Goal: Check status: Check status

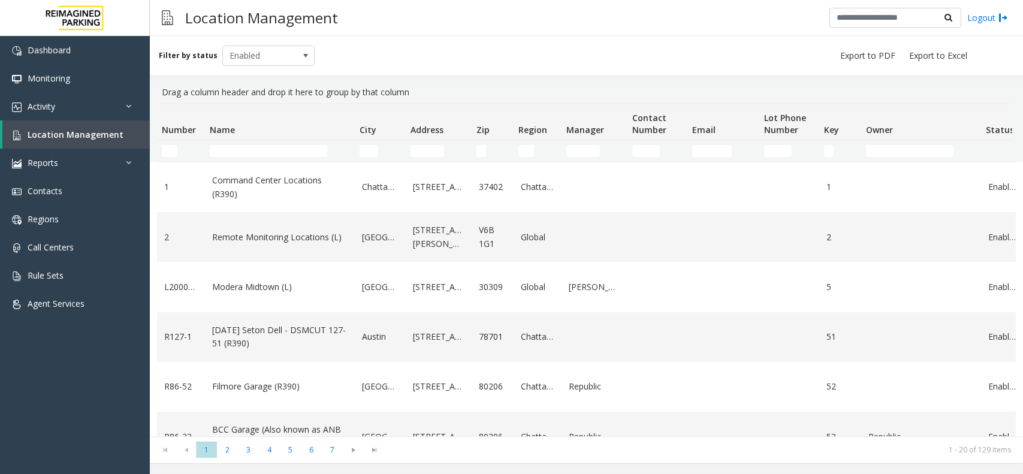
click at [264, 150] on input "Name Filter" at bounding box center [268, 151] width 117 height 12
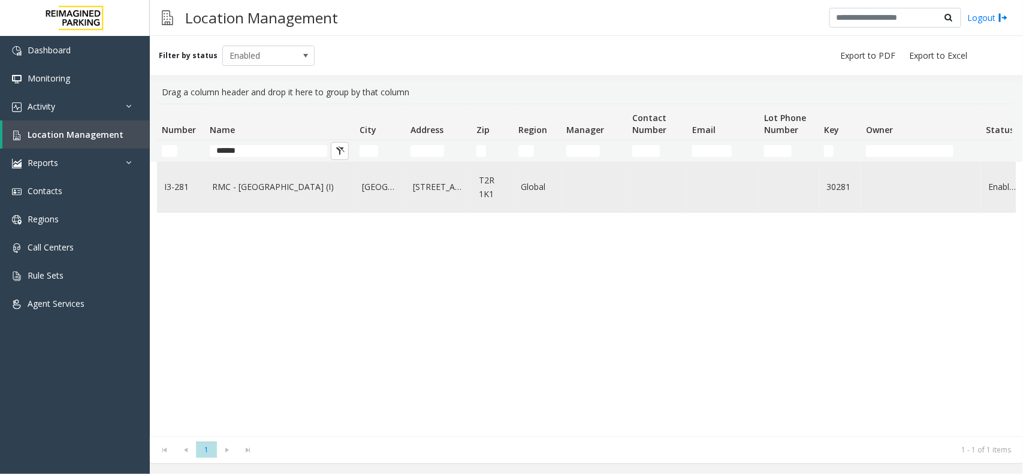
type input "*****"
click at [750, 186] on td "Data table" at bounding box center [724, 187] width 72 height 50
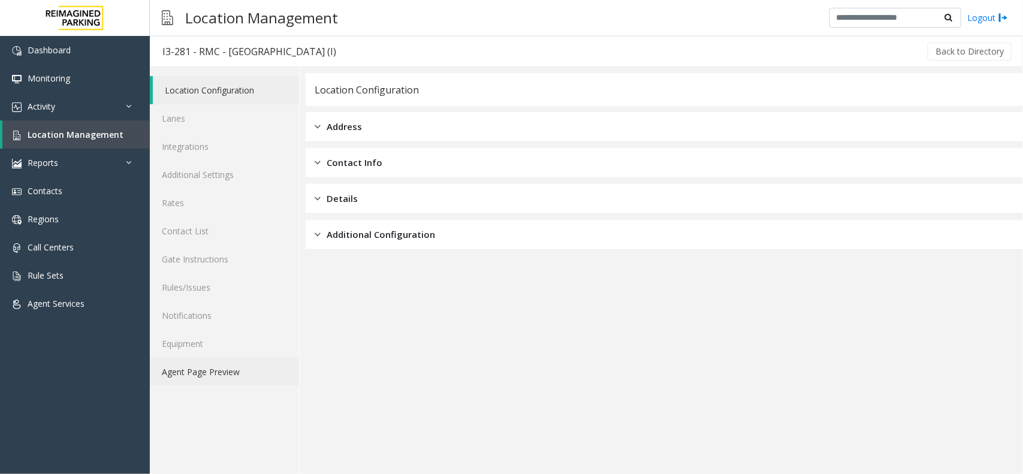
click at [204, 370] on link "Agent Page Preview" at bounding box center [224, 372] width 149 height 28
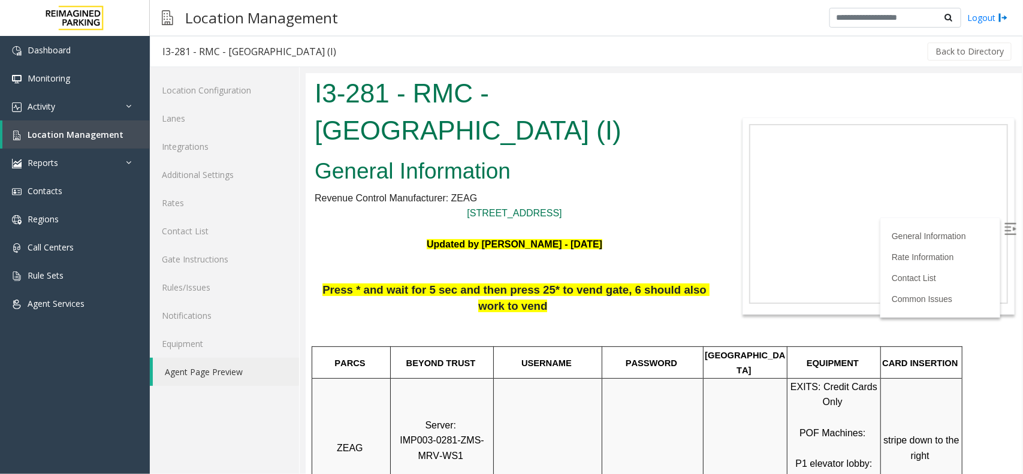
click at [1004, 223] on img at bounding box center [1010, 228] width 12 height 12
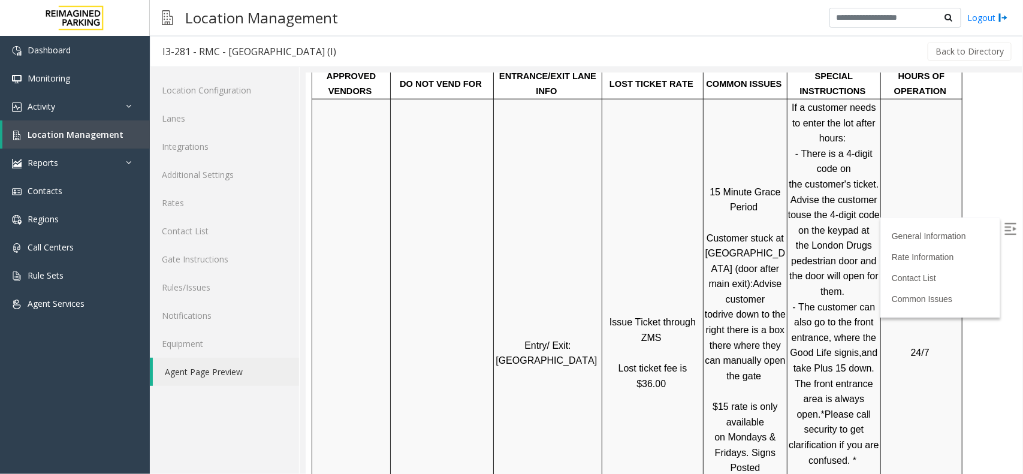
scroll to position [599, 0]
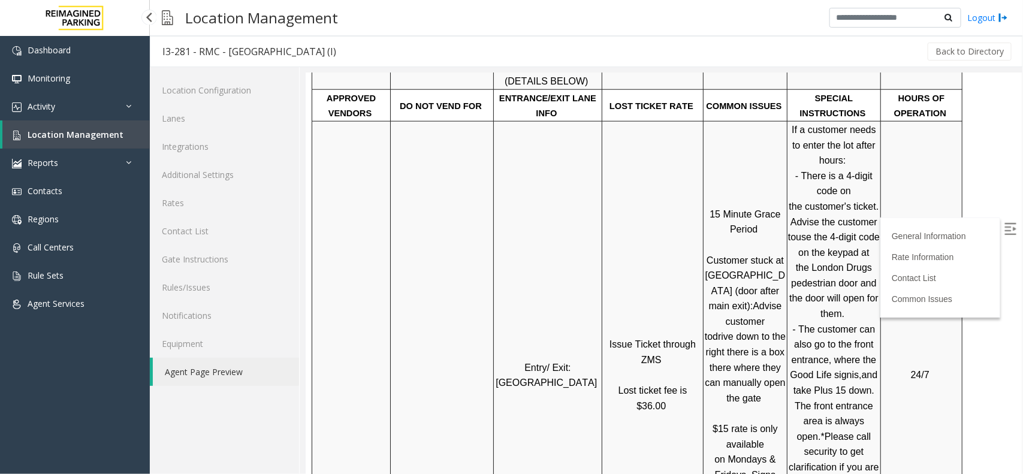
click at [117, 138] on span "Location Management" at bounding box center [76, 134] width 96 height 11
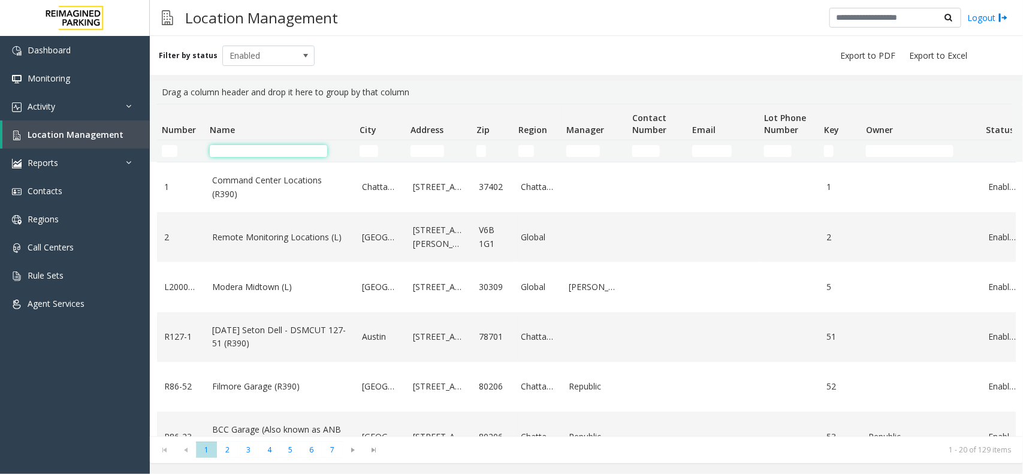
click at [259, 155] on input "Name Filter" at bounding box center [268, 151] width 117 height 12
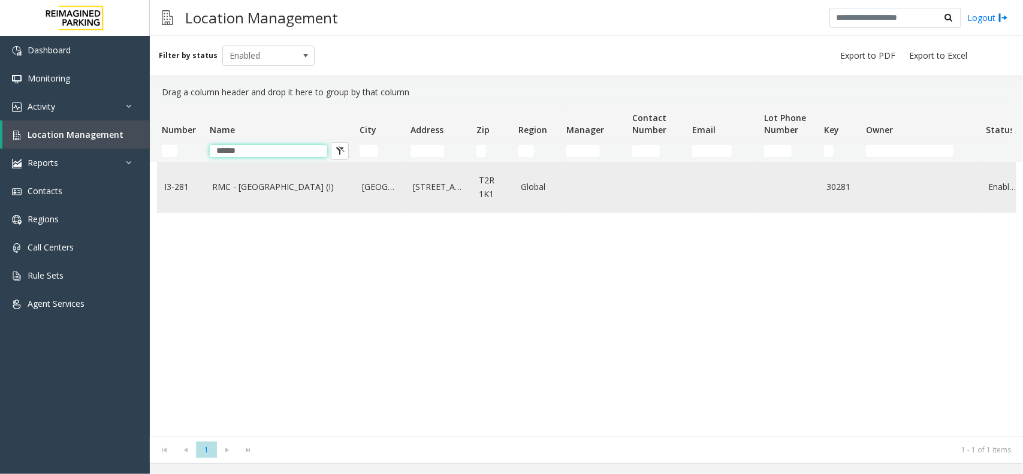
type input "*****"
click at [240, 196] on td "RMC - Mount Royal Village (I)" at bounding box center [280, 187] width 150 height 50
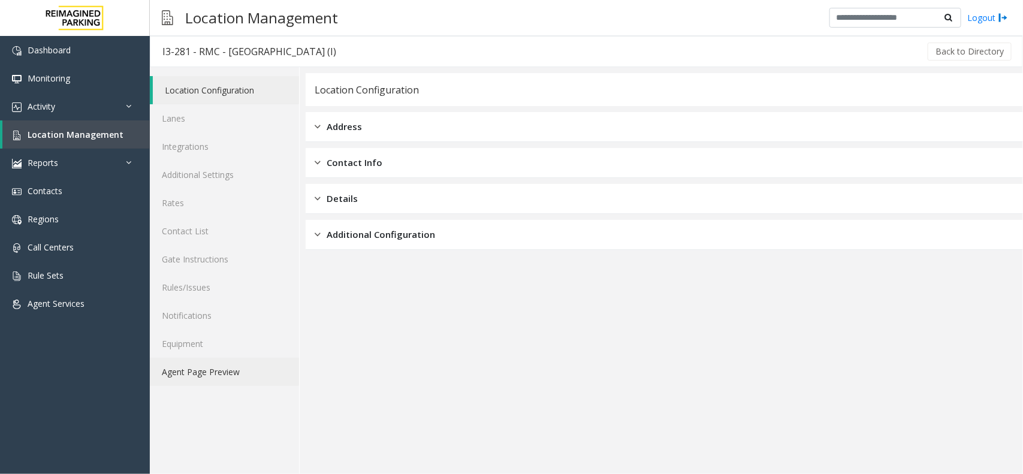
click at [213, 360] on link "Agent Page Preview" at bounding box center [224, 372] width 149 height 28
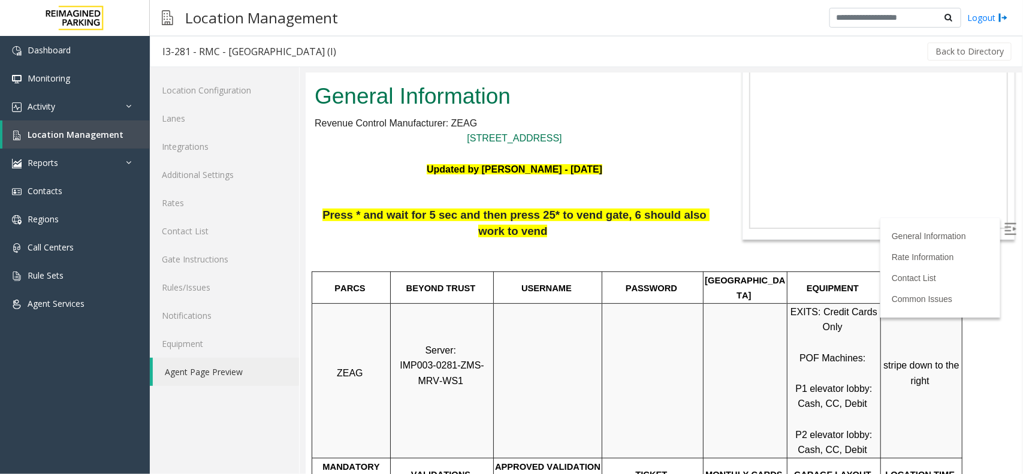
scroll to position [150, 0]
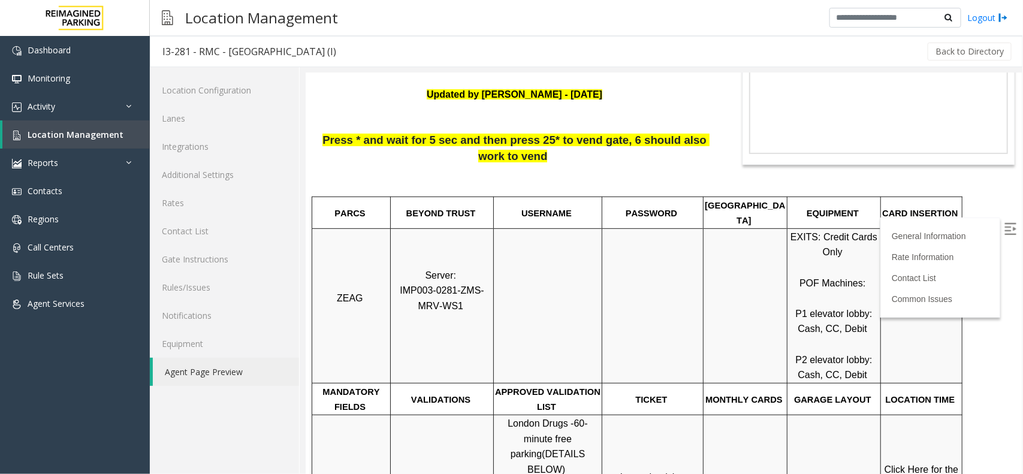
click at [1008, 229] on label at bounding box center [1011, 230] width 18 height 18
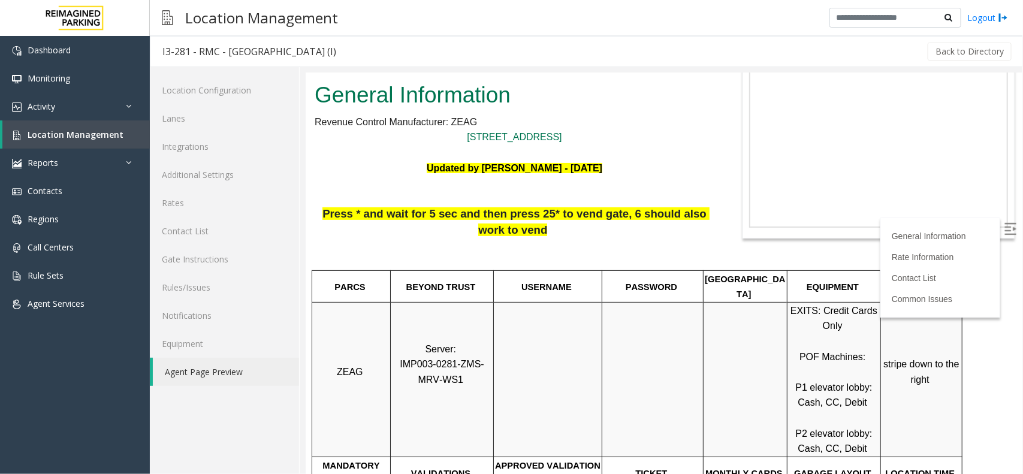
scroll to position [75, 0]
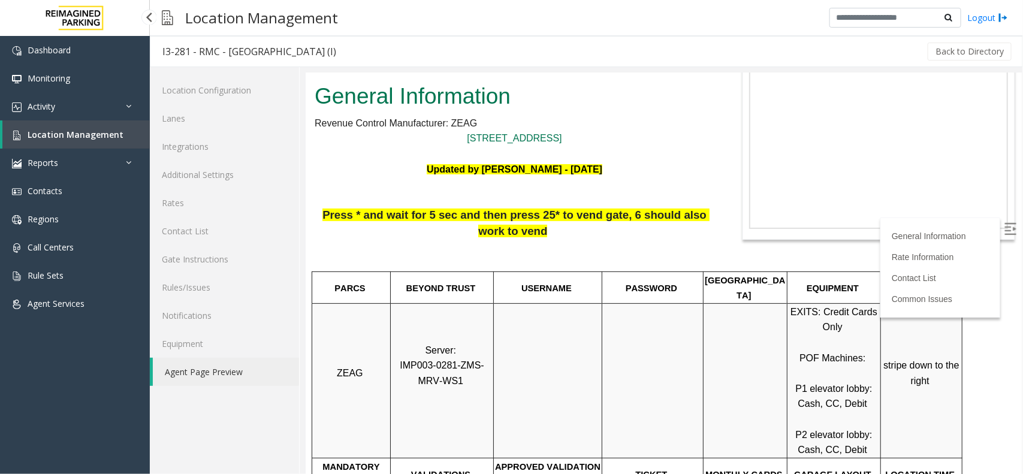
click at [52, 127] on link "Location Management" at bounding box center [75, 134] width 147 height 28
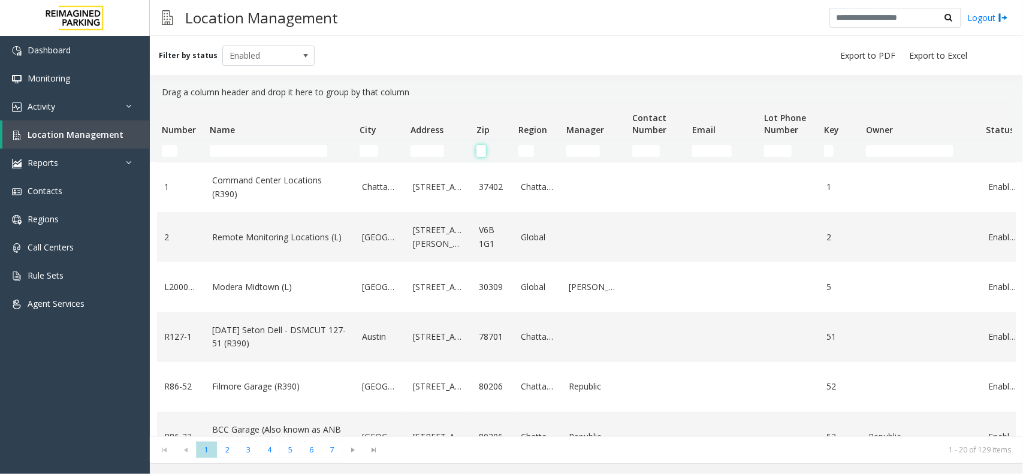
click at [480, 148] on input "Zip Filter" at bounding box center [482, 151] width 10 height 12
click at [406, 139] on th "Address" at bounding box center [439, 122] width 66 height 36
click at [433, 145] on input "Address Filter" at bounding box center [428, 151] width 34 height 12
click at [378, 132] on th "City" at bounding box center [380, 122] width 51 height 36
click at [348, 142] on kendo-grid-filter-cell-operators "Name Filter" at bounding box center [340, 151] width 20 height 20
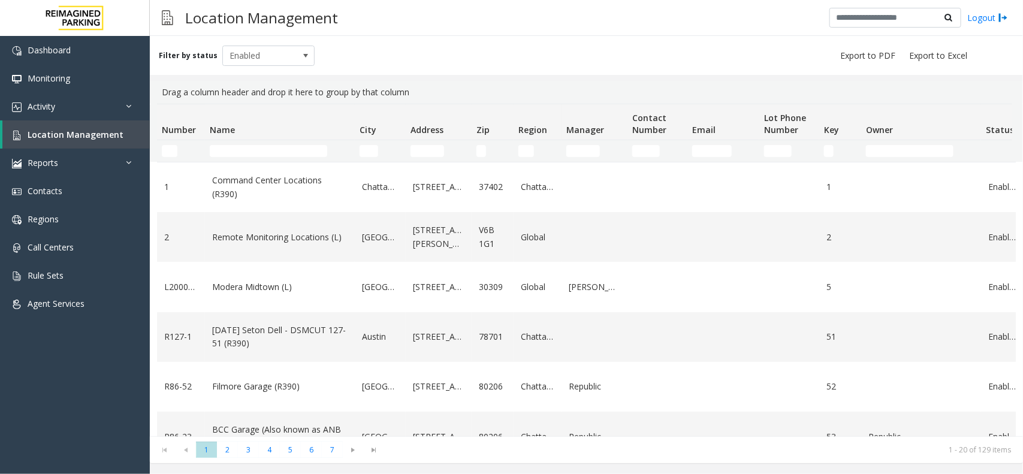
click at [375, 141] on td "City Filter" at bounding box center [380, 151] width 51 height 22
click at [372, 145] on input "City Filter" at bounding box center [369, 151] width 19 height 12
click at [318, 136] on th "Name" at bounding box center [280, 122] width 150 height 36
click at [317, 144] on td "Name Filter" at bounding box center [280, 151] width 150 height 22
click at [292, 145] on input "Name Filter" at bounding box center [268, 151] width 117 height 12
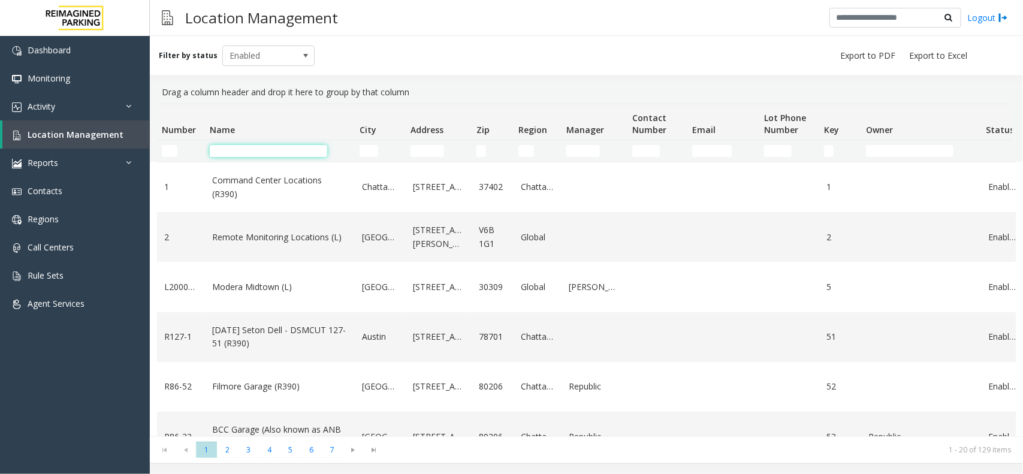
click at [292, 145] on input "Name Filter" at bounding box center [268, 151] width 117 height 12
click at [243, 150] on input "Name Filter" at bounding box center [268, 151] width 117 height 12
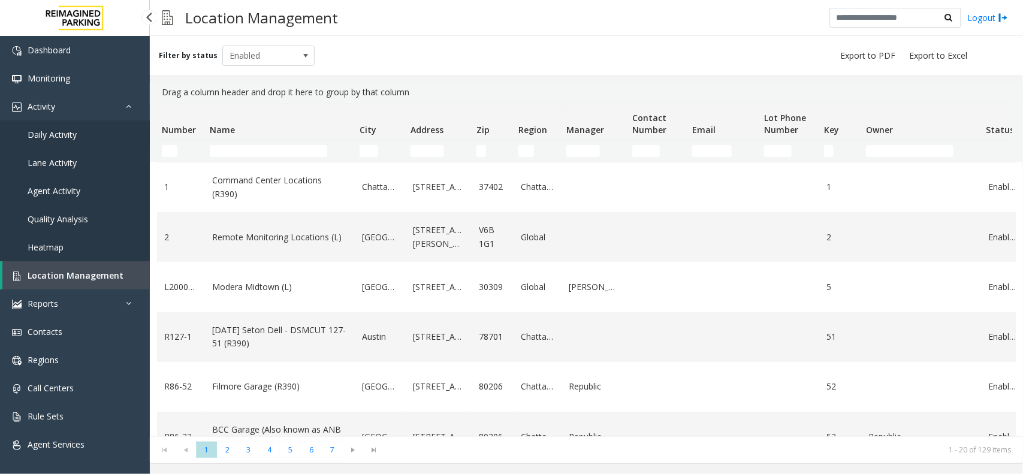
click at [87, 131] on link "Daily Activity" at bounding box center [75, 134] width 150 height 28
click at [49, 125] on app-root "Dashboard Monitoring Activity Daily Activity Lane Activity Agent Activity Quali…" at bounding box center [511, 237] width 1023 height 474
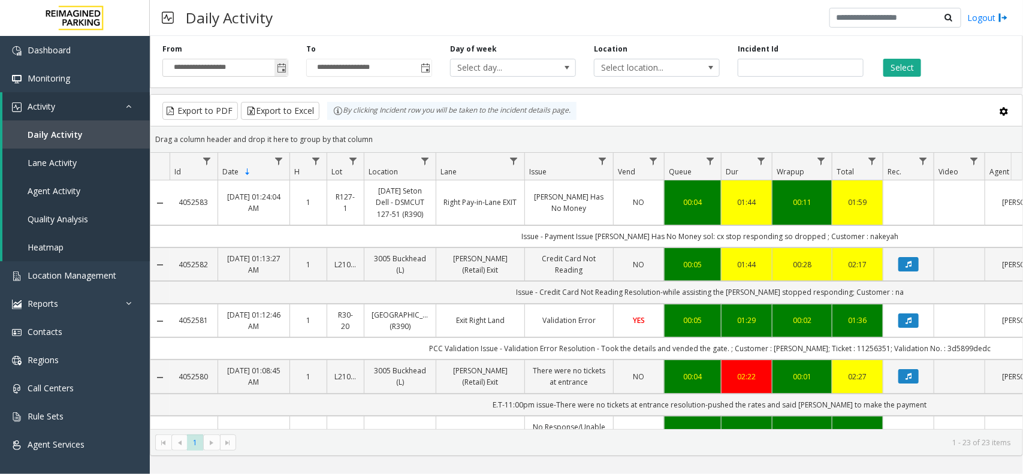
click at [277, 60] on span "Toggle popup" at bounding box center [281, 67] width 13 height 19
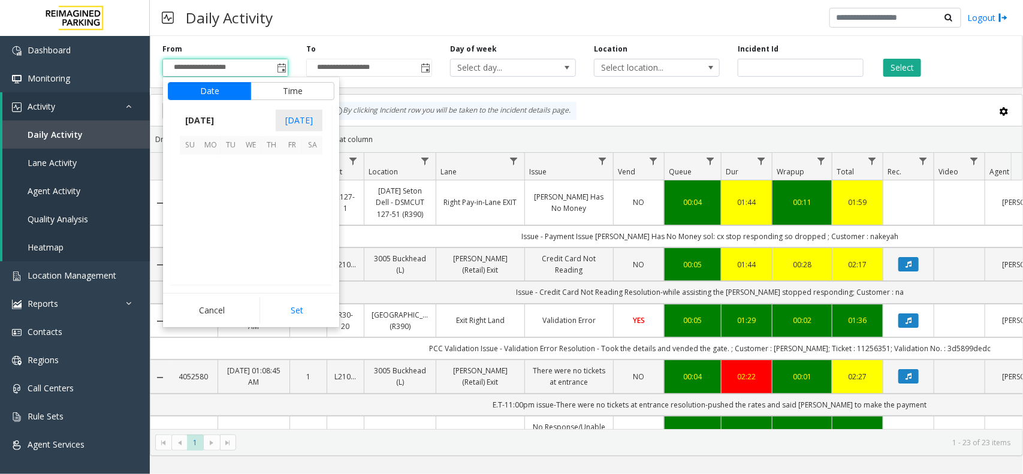
scroll to position [214902, 0]
click at [189, 201] on span "10" at bounding box center [190, 206] width 20 height 20
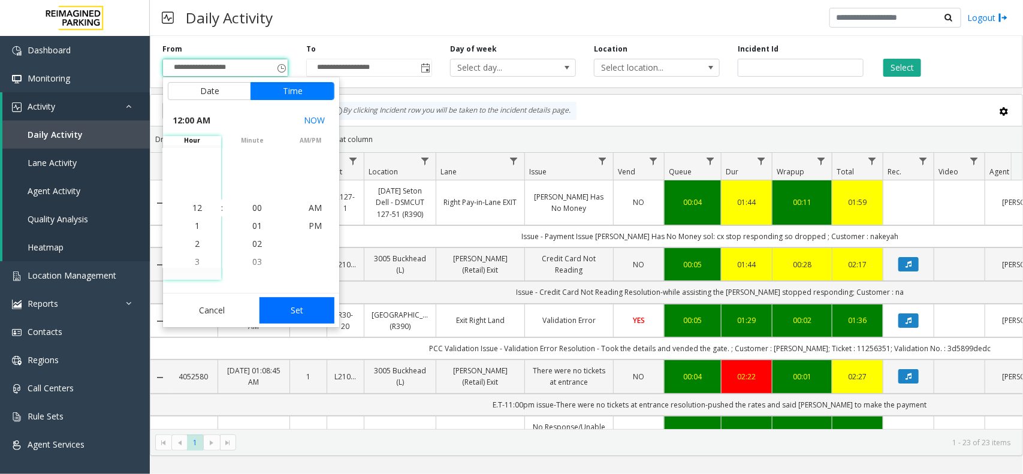
click at [312, 307] on button "Set" at bounding box center [298, 310] width 76 height 26
type input "**********"
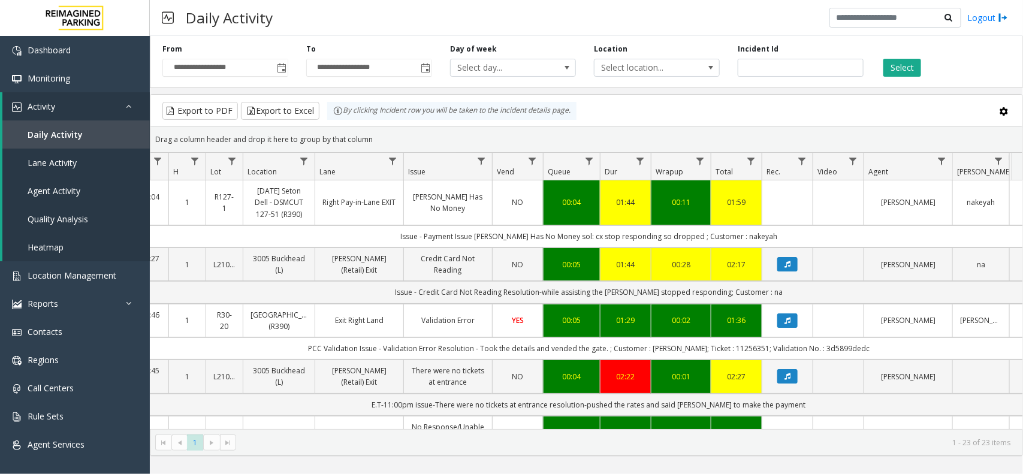
scroll to position [0, 124]
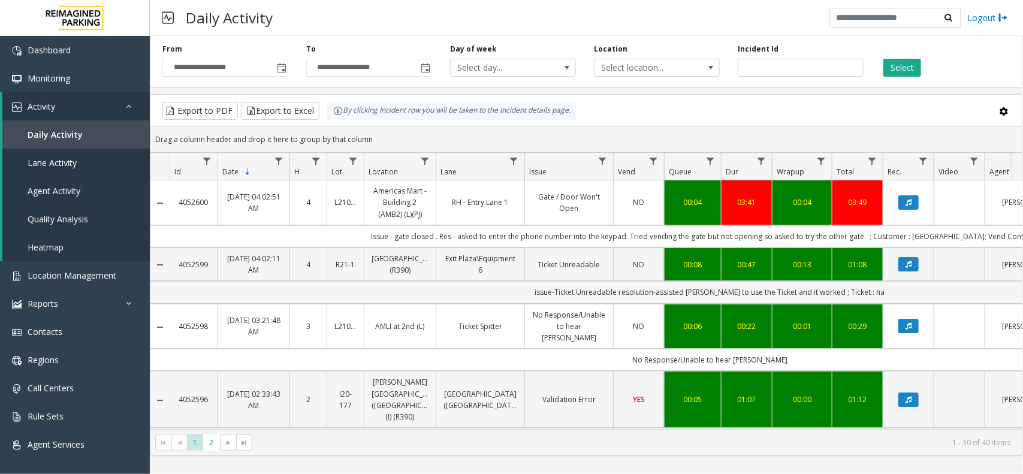
scroll to position [0, 124]
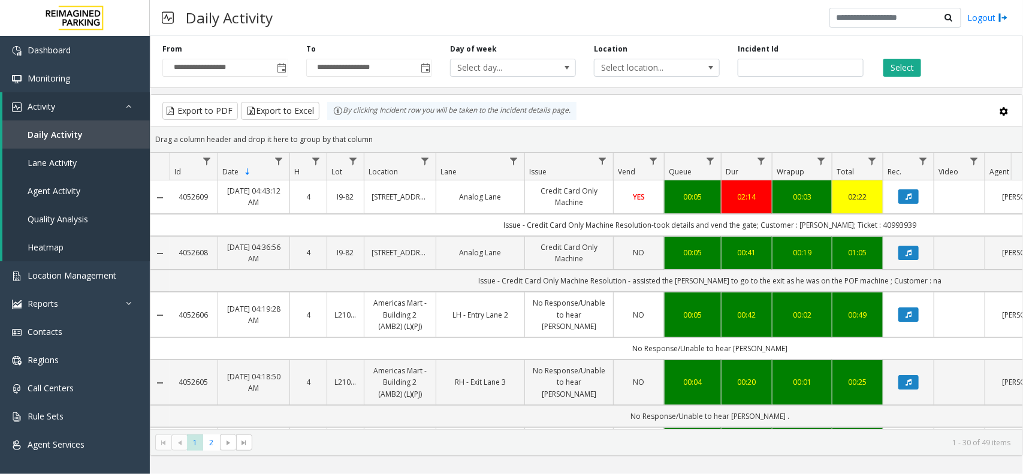
scroll to position [0, 124]
